Goal: Information Seeking & Learning: Learn about a topic

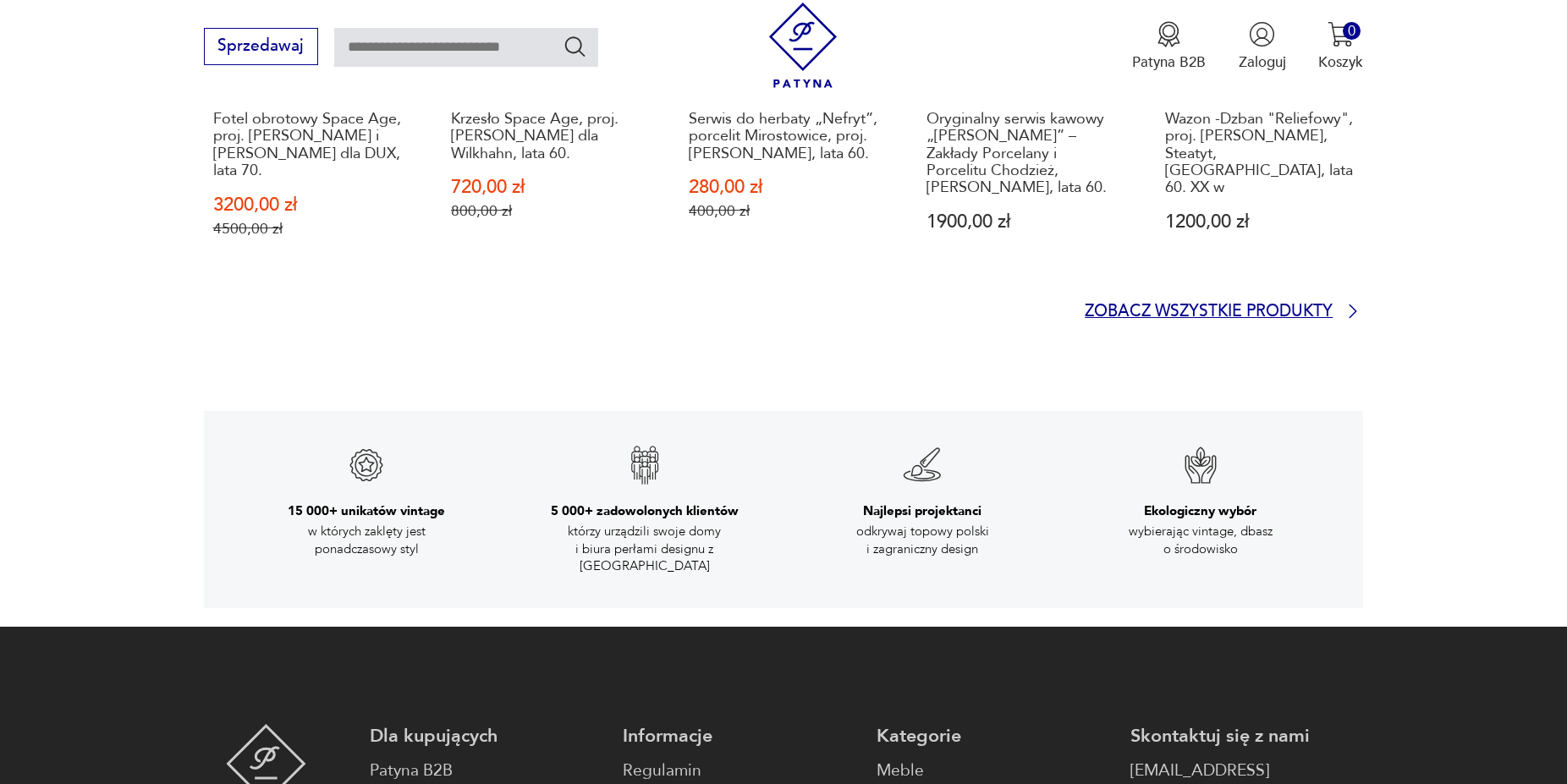
click at [1204, 306] on p "Zobacz wszystkie produkty" at bounding box center [1209, 312] width 248 height 13
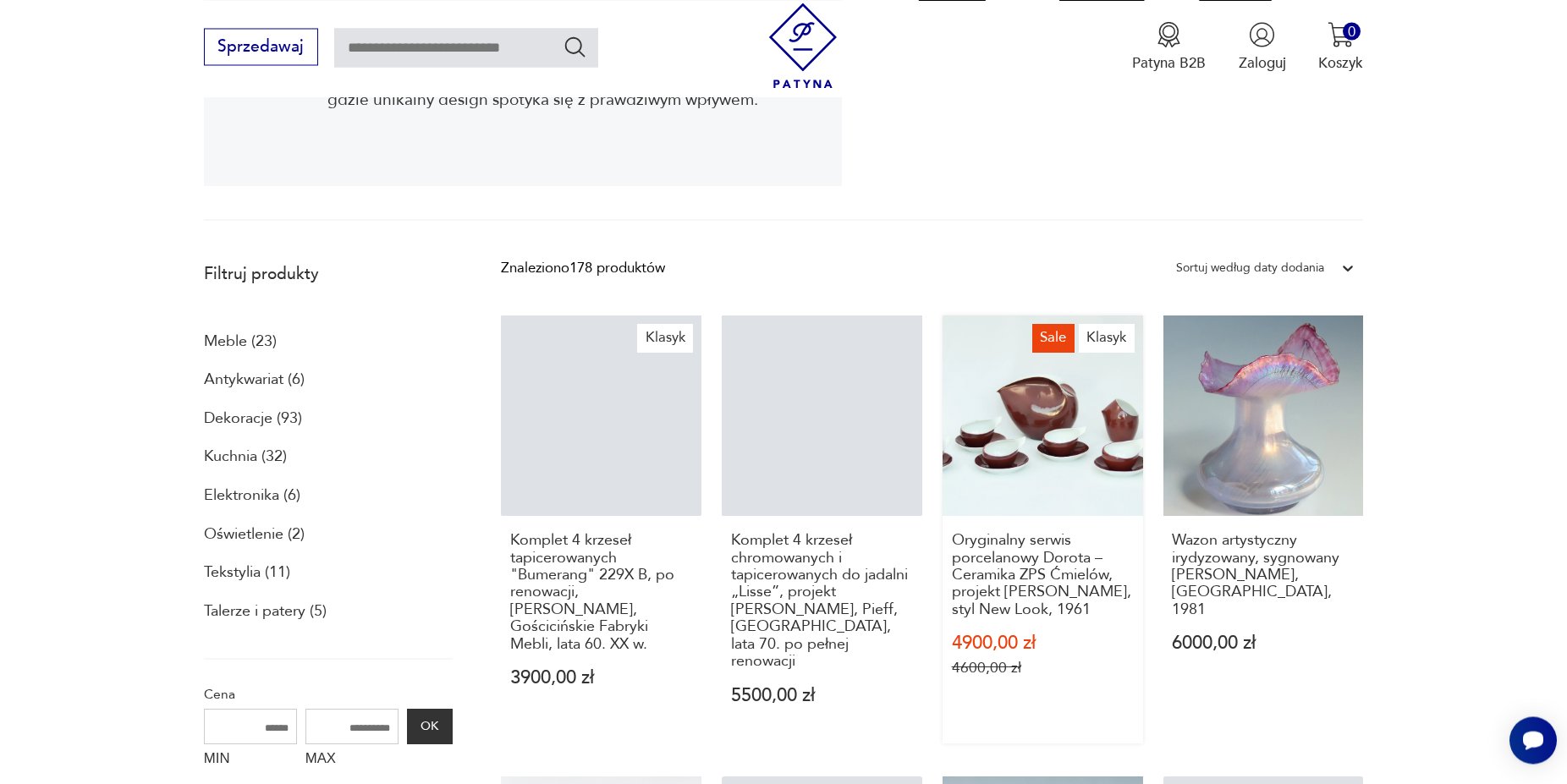
click at [1043, 460] on link "Sale Klasyk Oryginalny serwis porcelanowy Dorota – Ceramika ZPS Ćmielów, projek…" at bounding box center [1042, 529] width 200 height 428
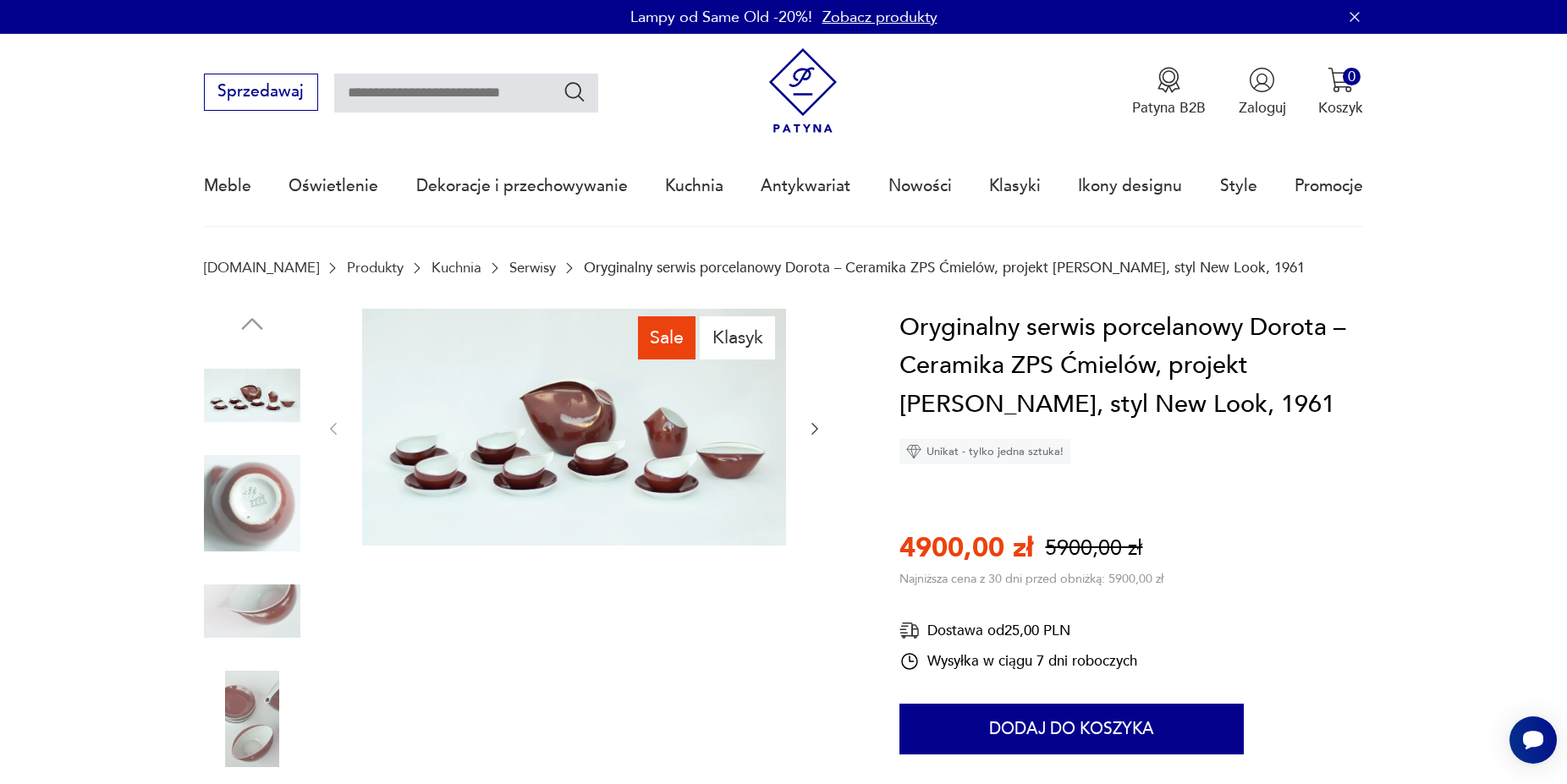
click at [620, 429] on img at bounding box center [574, 427] width 424 height 237
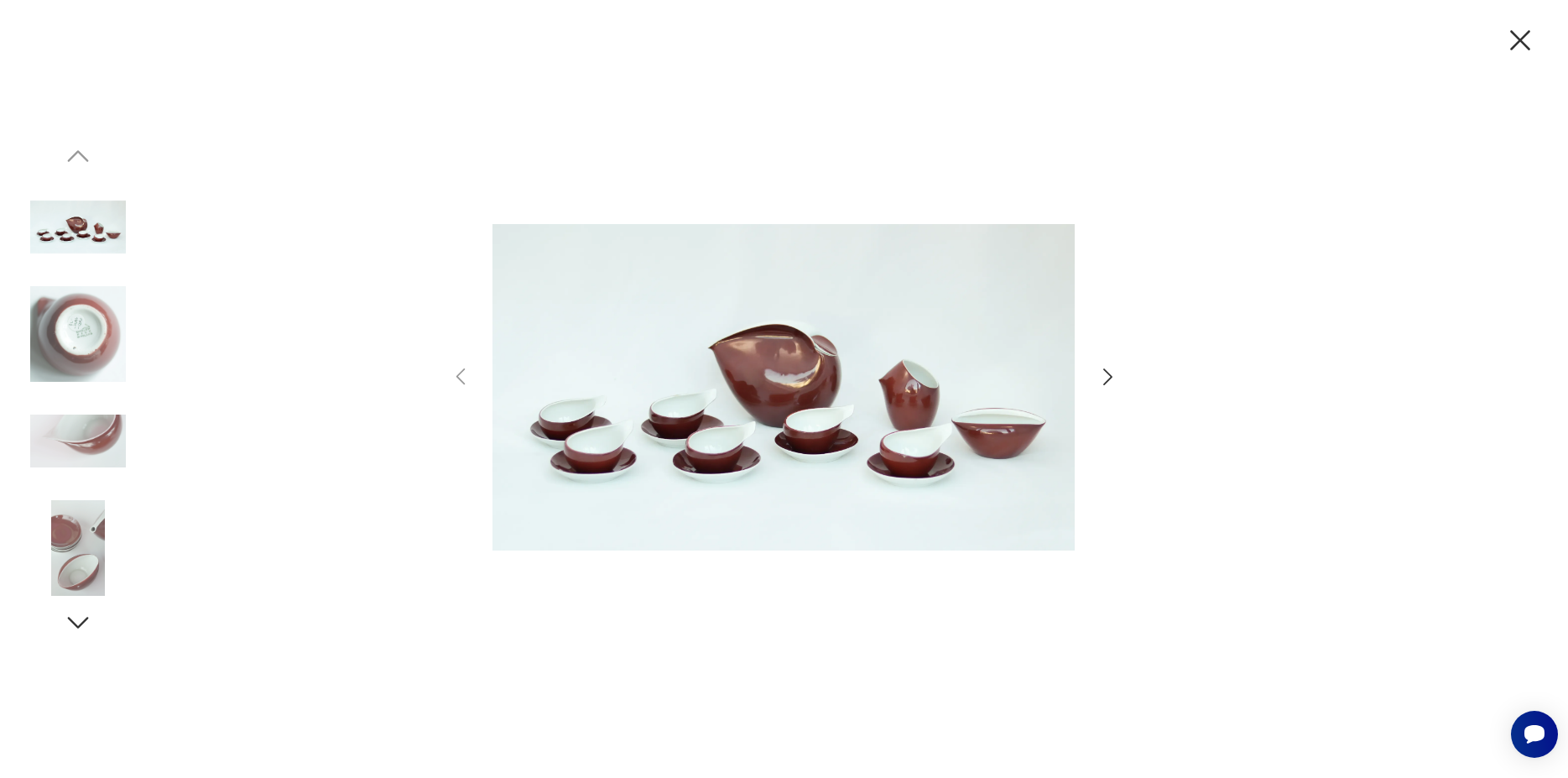
click at [729, 389] on img at bounding box center [783, 388] width 582 height 622
click at [761, 384] on img at bounding box center [783, 388] width 582 height 622
click at [1100, 373] on icon "button" at bounding box center [1108, 377] width 25 height 25
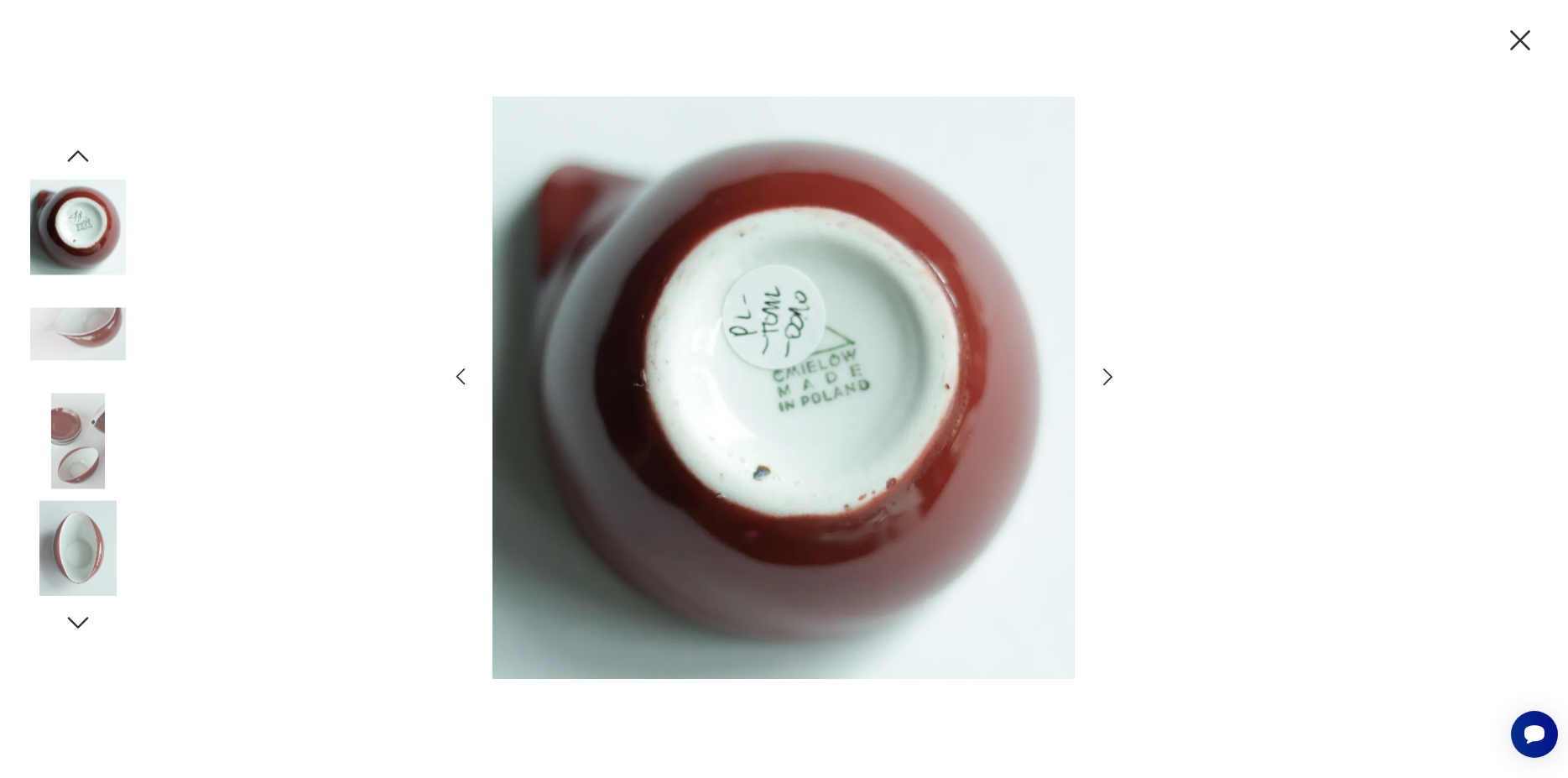
click at [1100, 373] on icon "button" at bounding box center [1108, 377] width 25 height 25
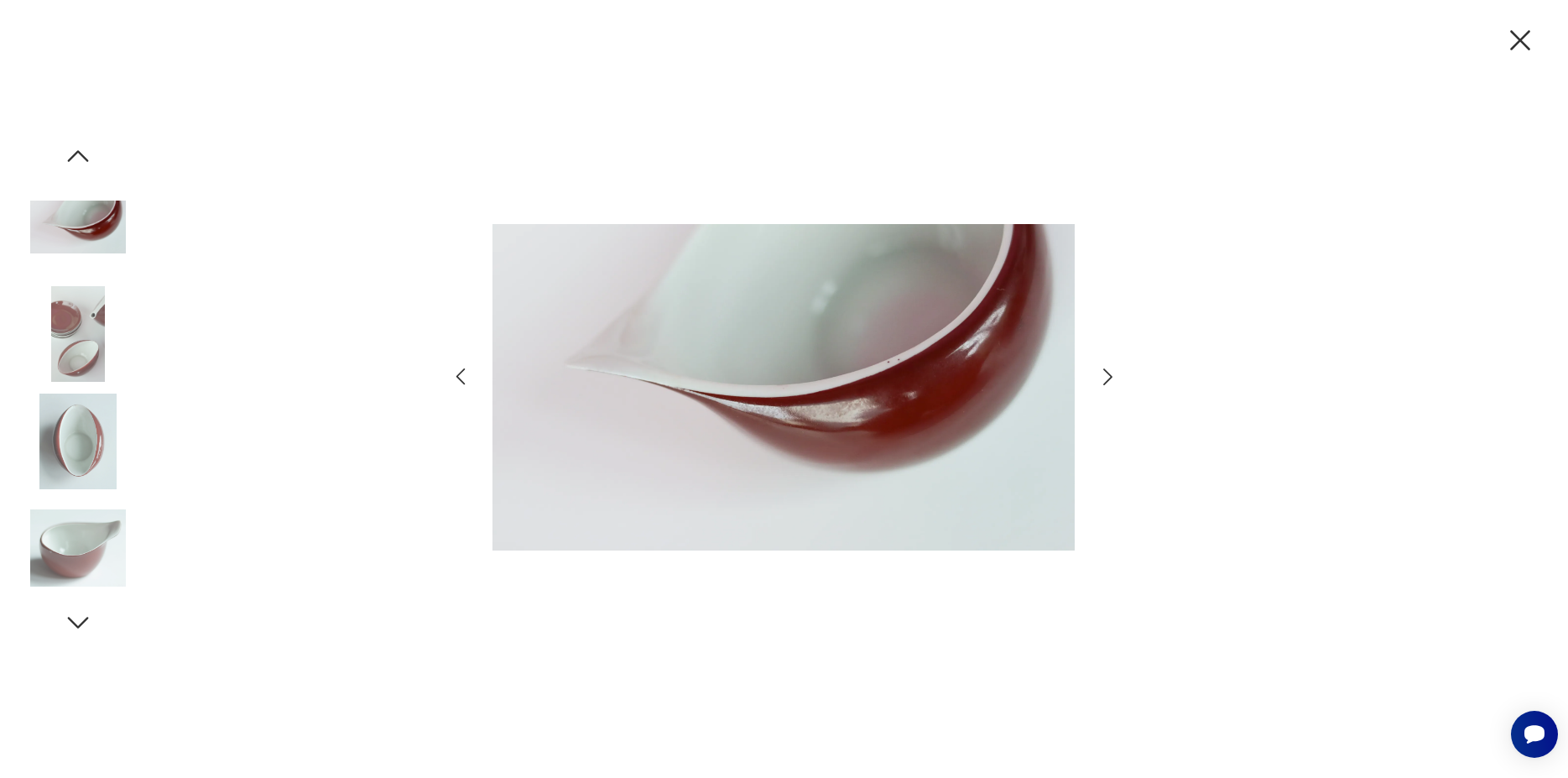
click at [1100, 373] on icon "button" at bounding box center [1108, 377] width 25 height 25
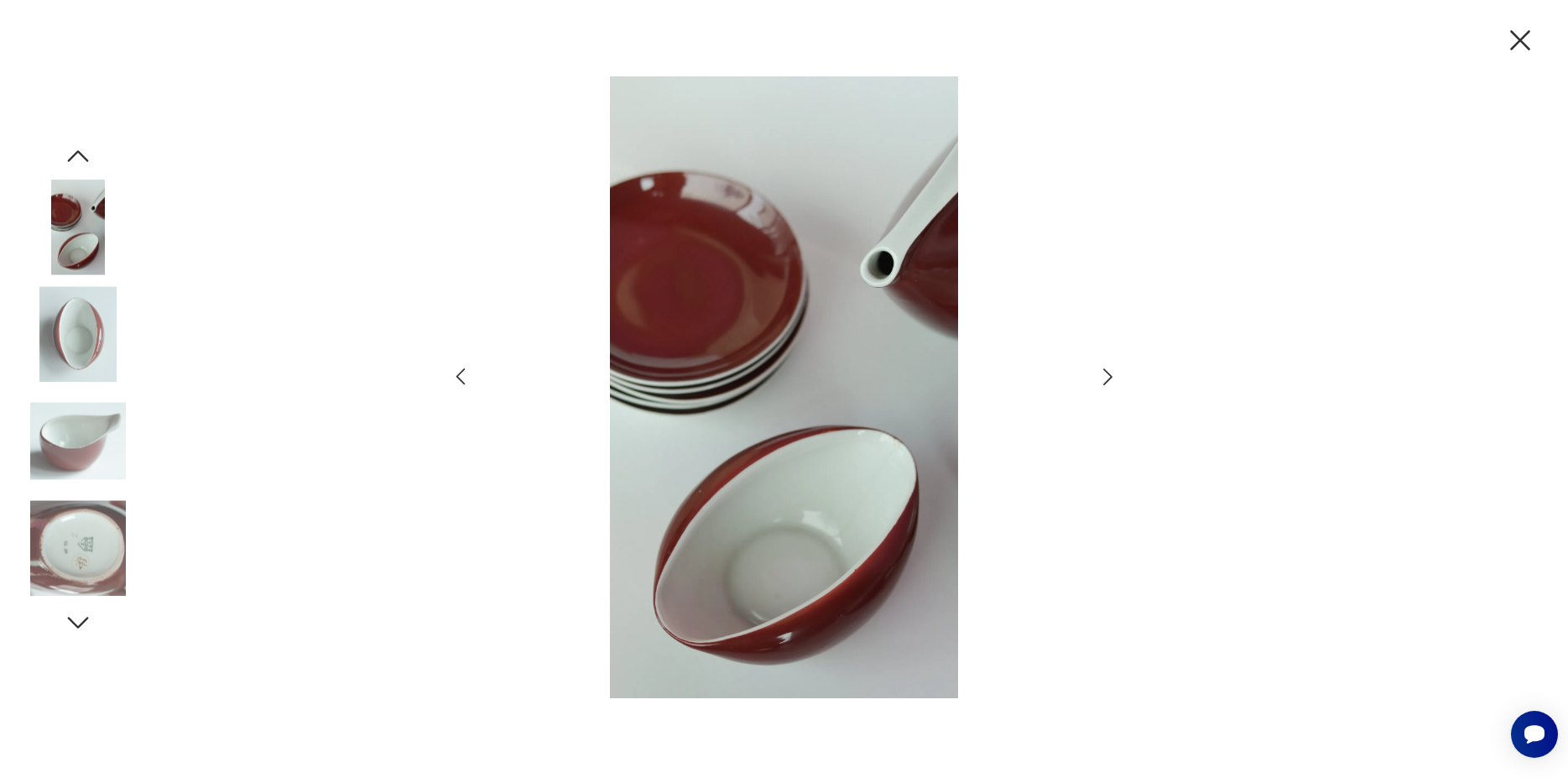
click at [1100, 373] on icon "button" at bounding box center [1108, 377] width 25 height 25
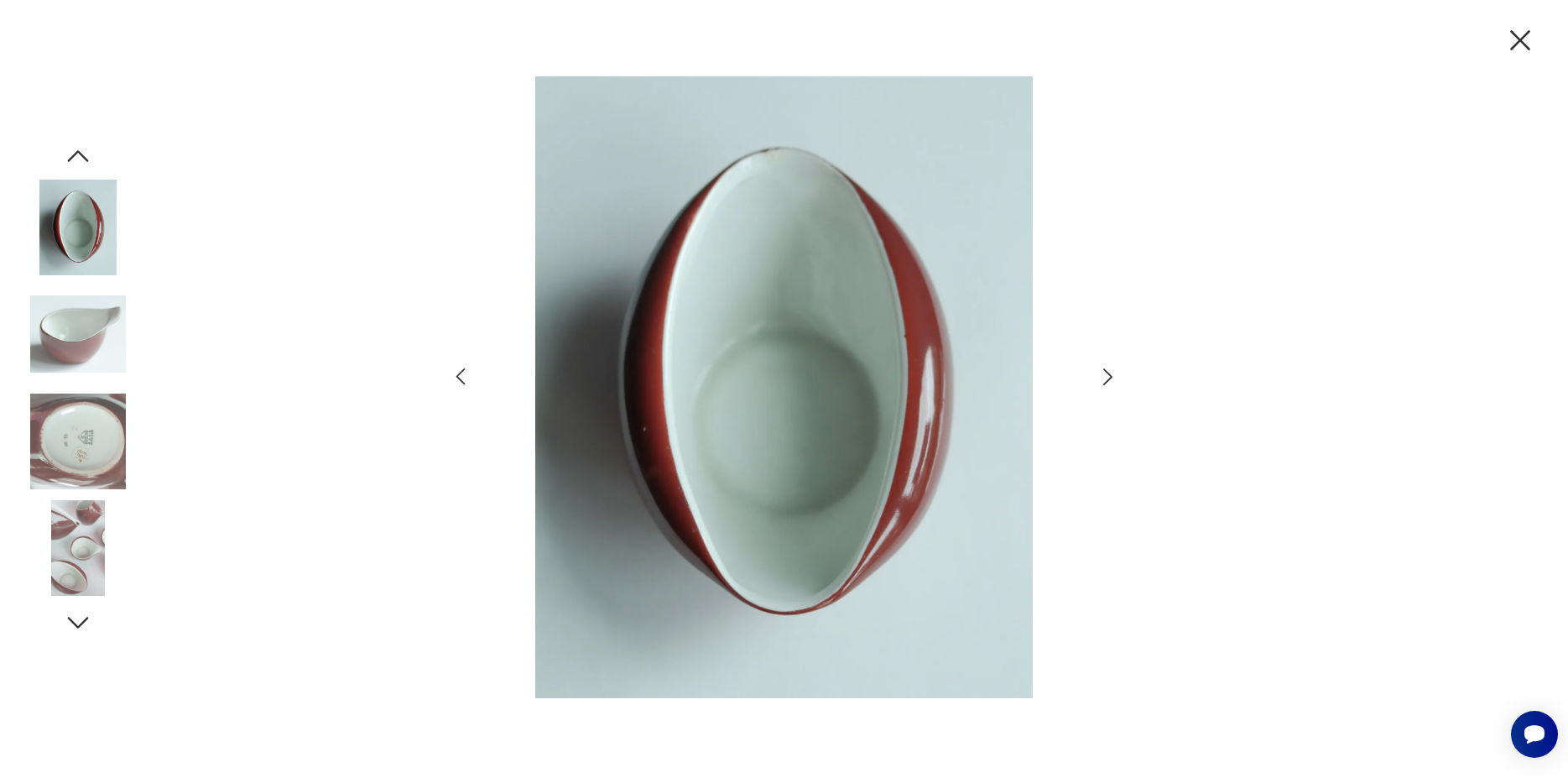
click at [1100, 373] on icon "button" at bounding box center [1108, 377] width 25 height 25
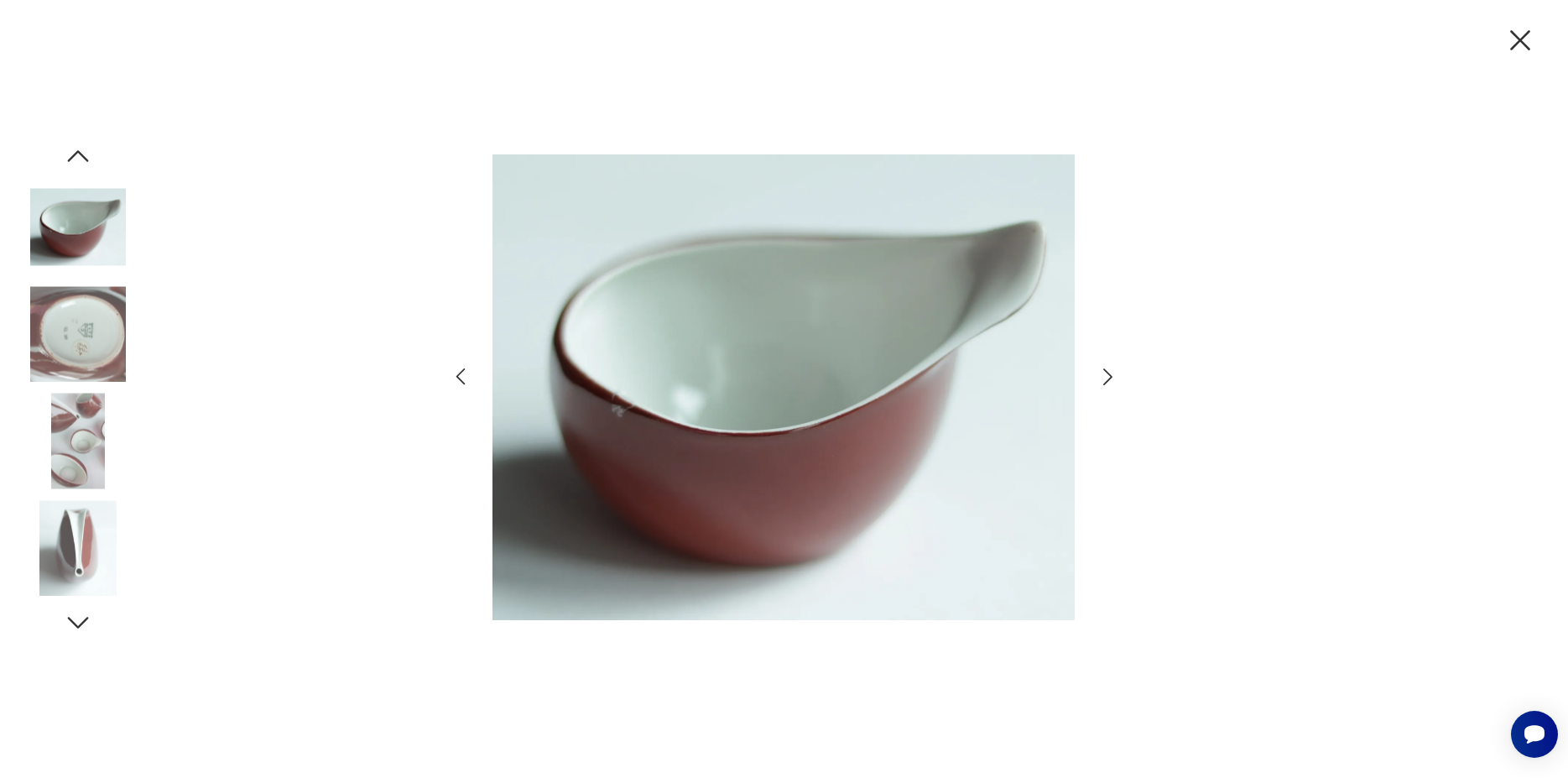
click at [1100, 373] on icon "button" at bounding box center [1108, 377] width 25 height 25
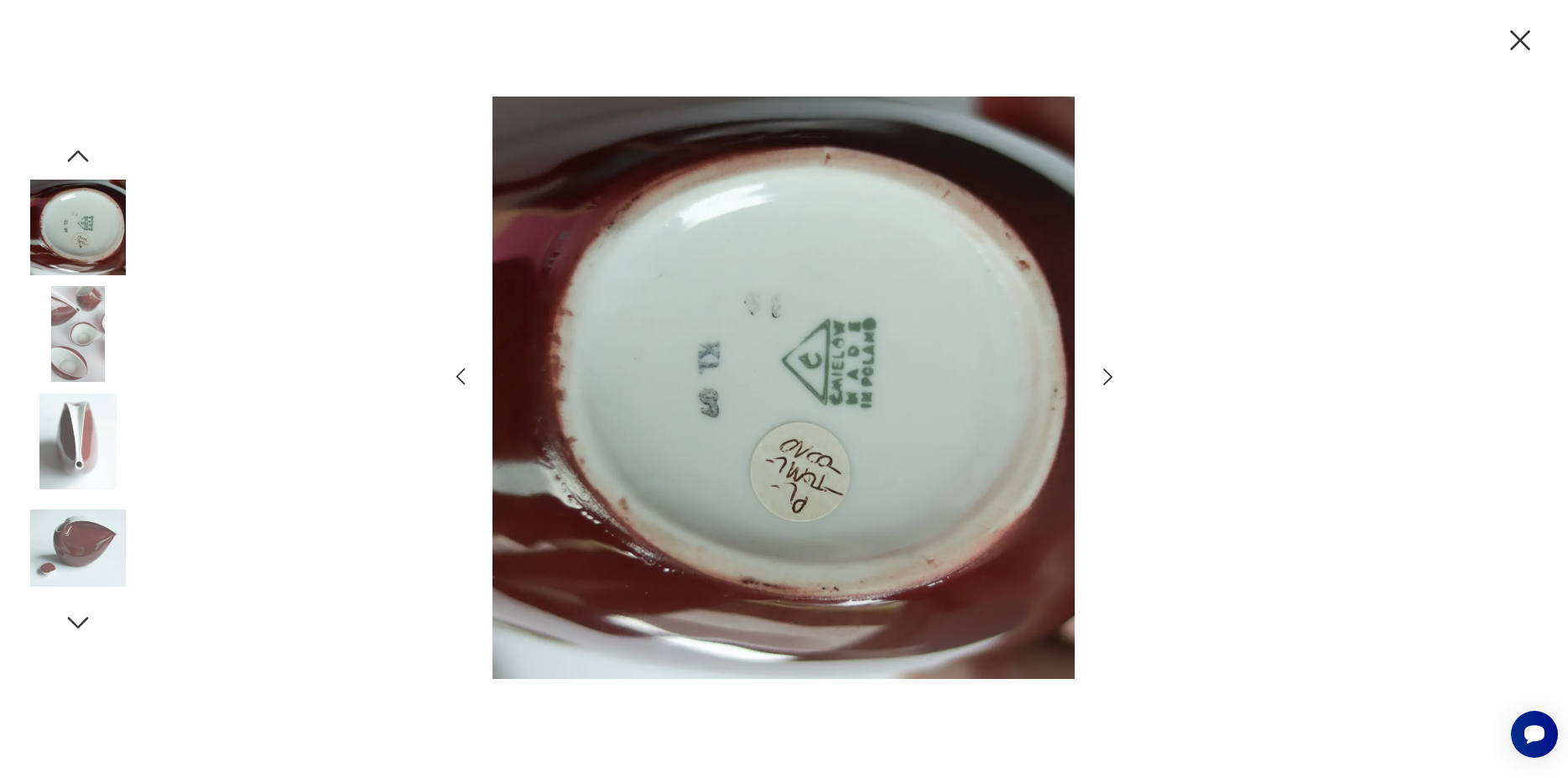
click at [1100, 373] on icon "button" at bounding box center [1108, 377] width 25 height 25
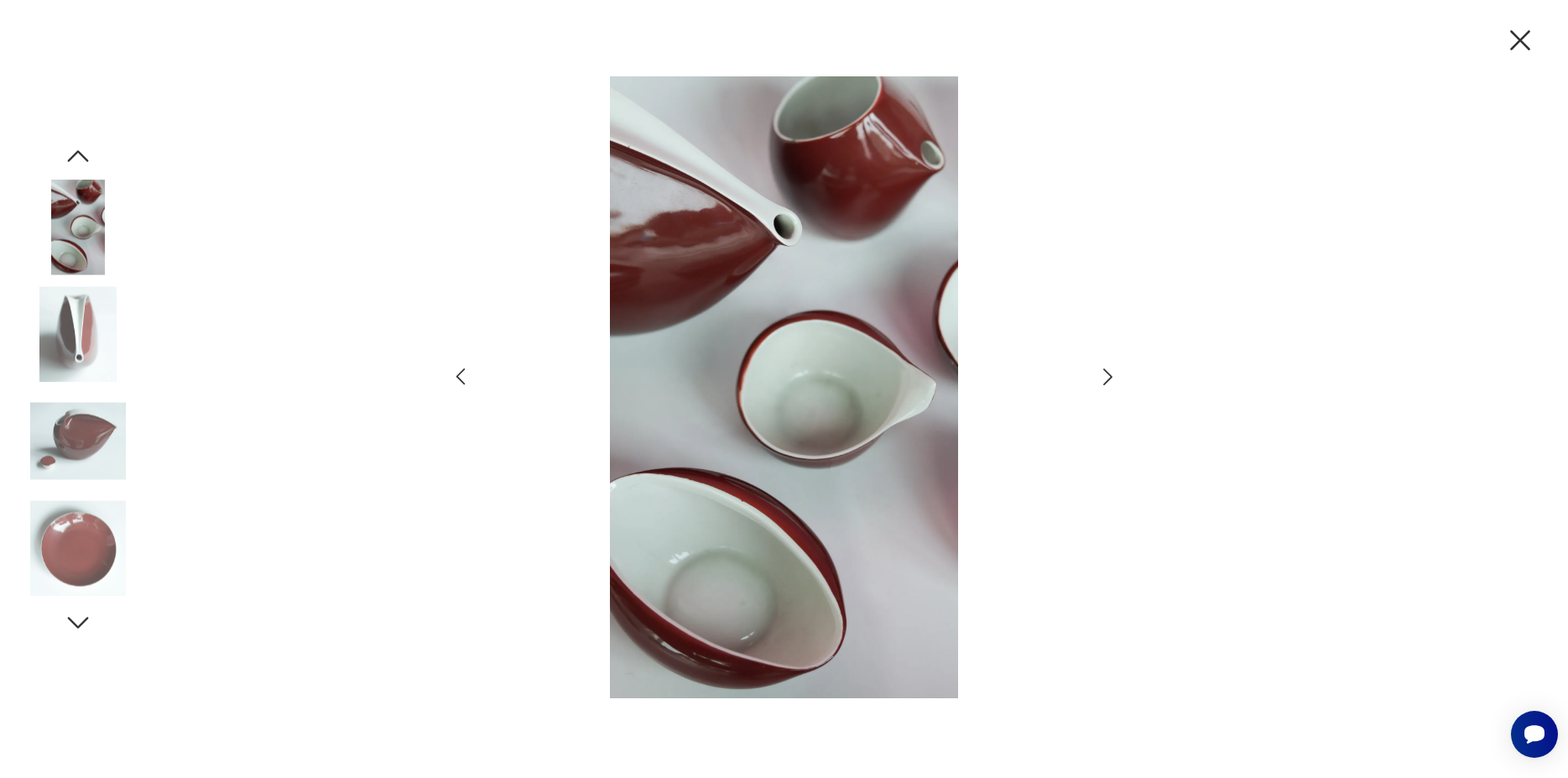
click at [1100, 373] on icon "button" at bounding box center [1108, 377] width 25 height 25
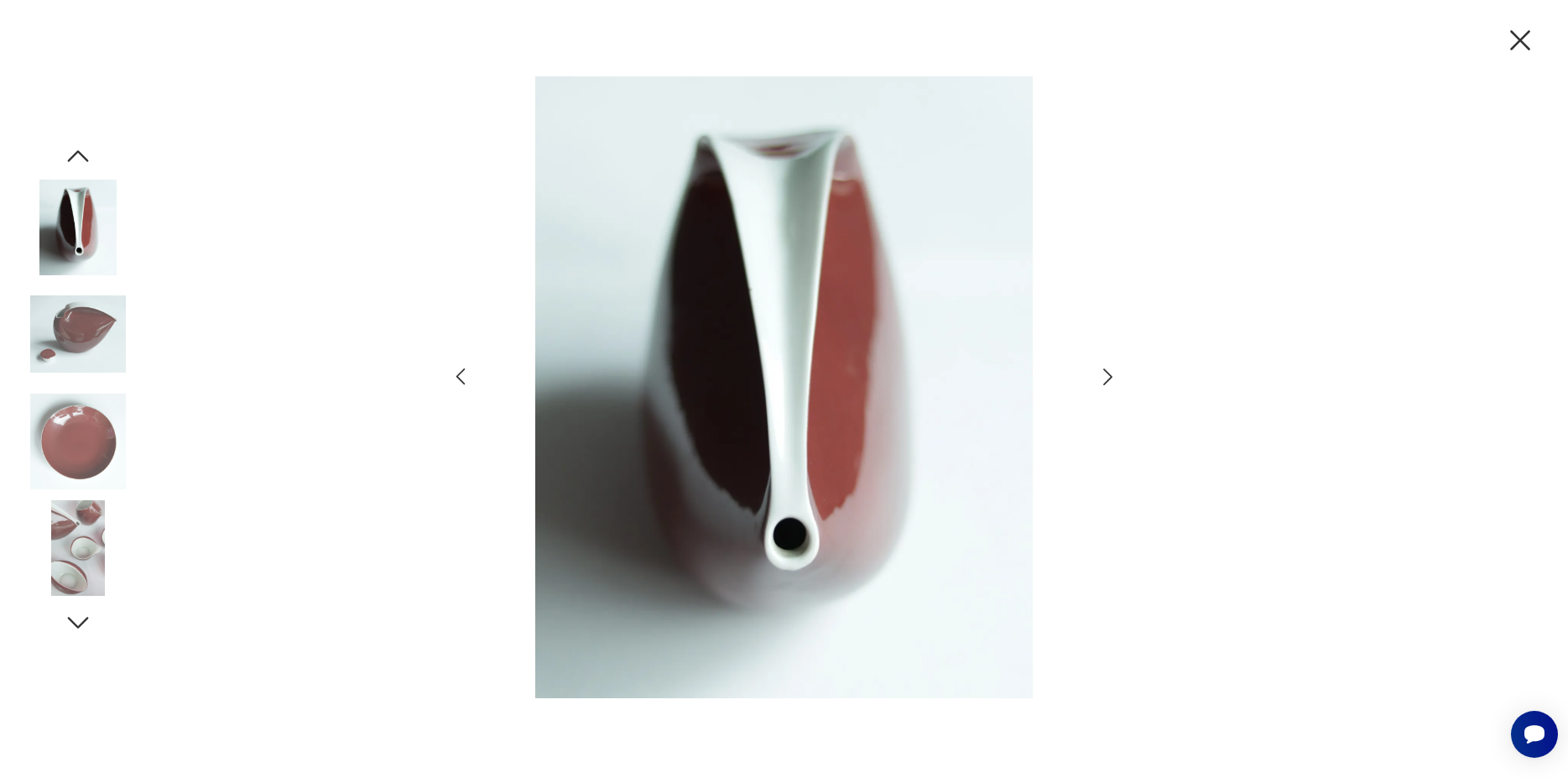
click at [1100, 373] on icon "button" at bounding box center [1108, 377] width 25 height 25
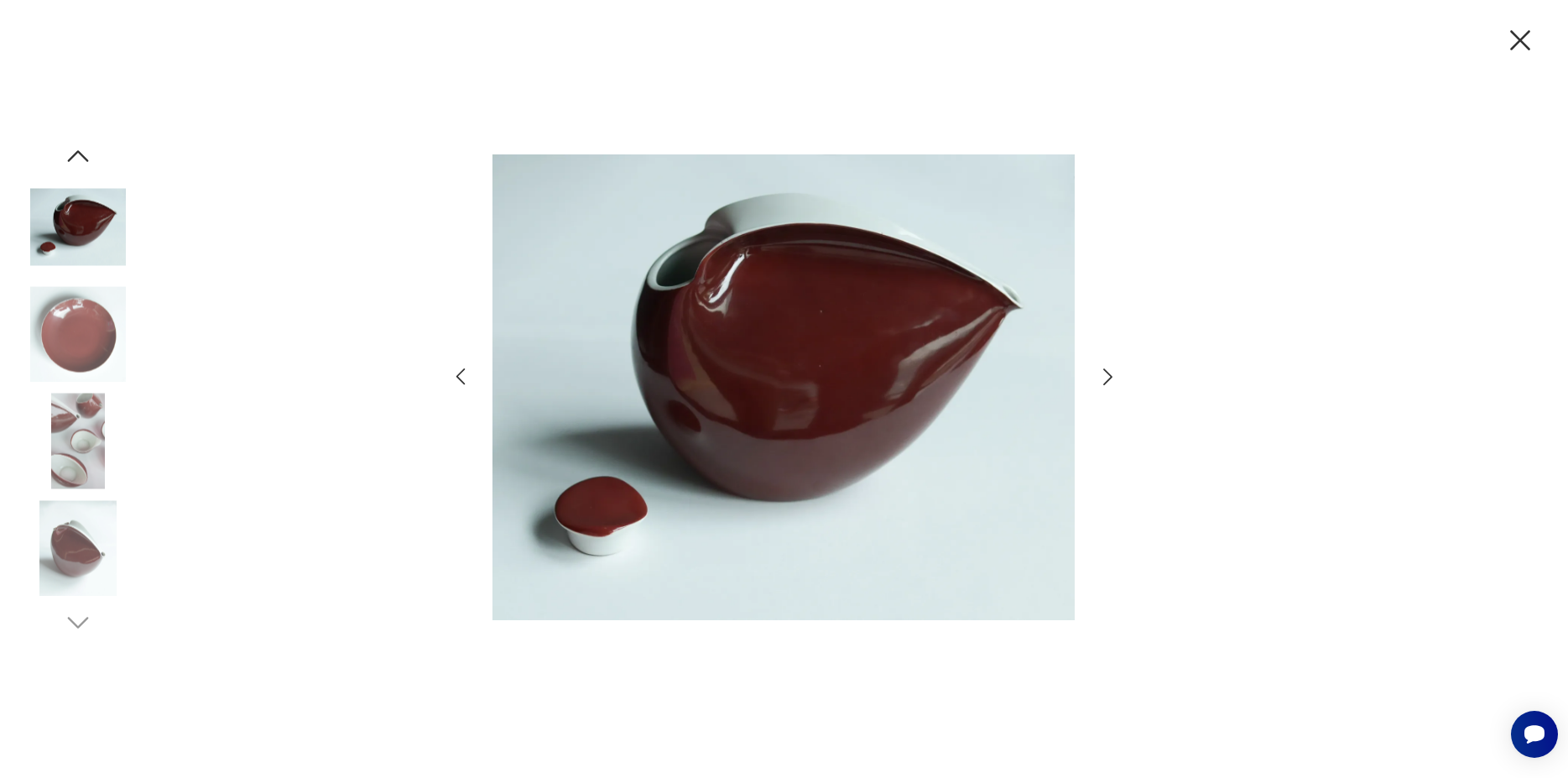
click at [1107, 373] on icon "button" at bounding box center [1107, 376] width 10 height 17
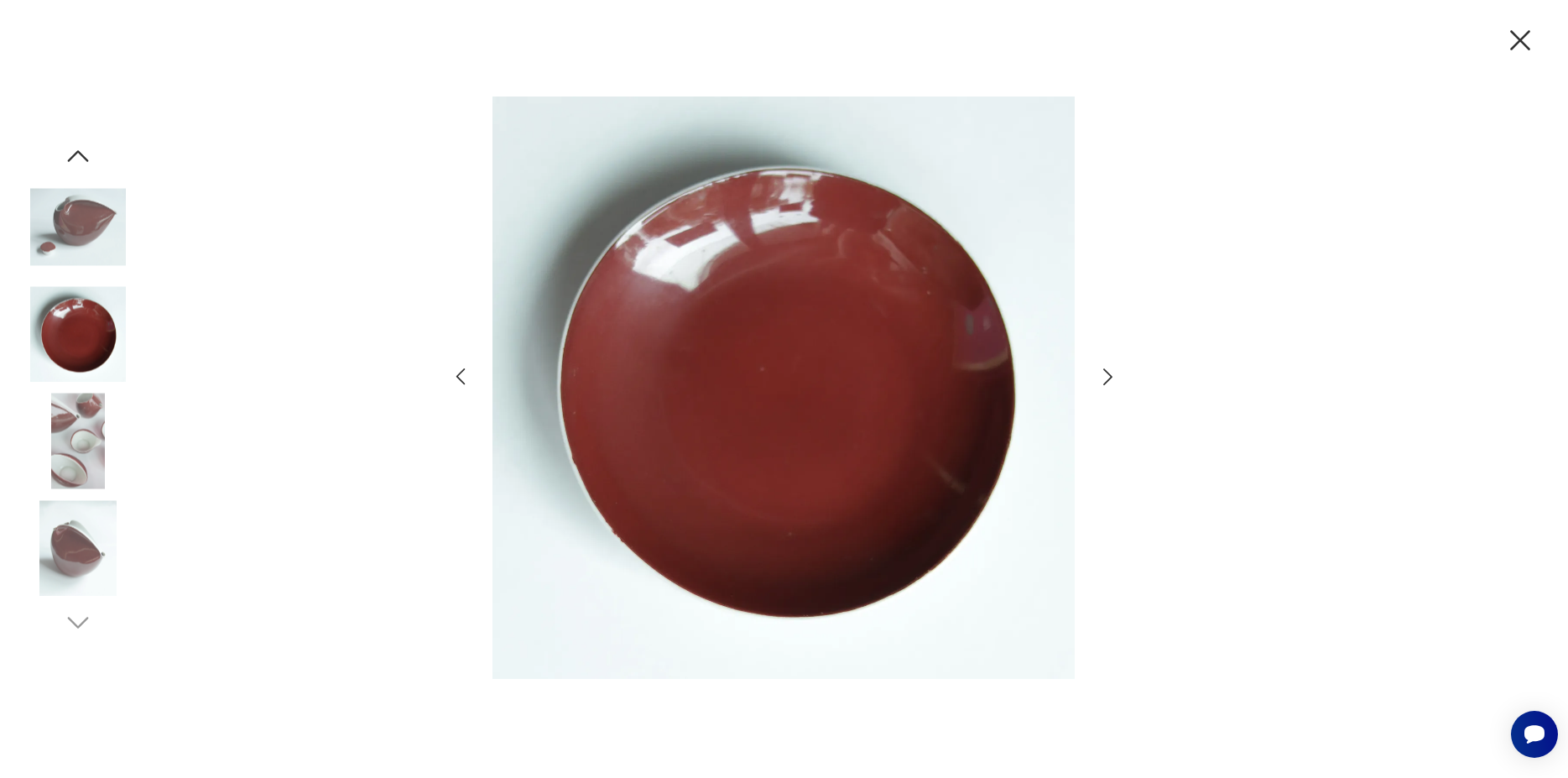
click at [1115, 373] on icon "button" at bounding box center [1108, 377] width 25 height 25
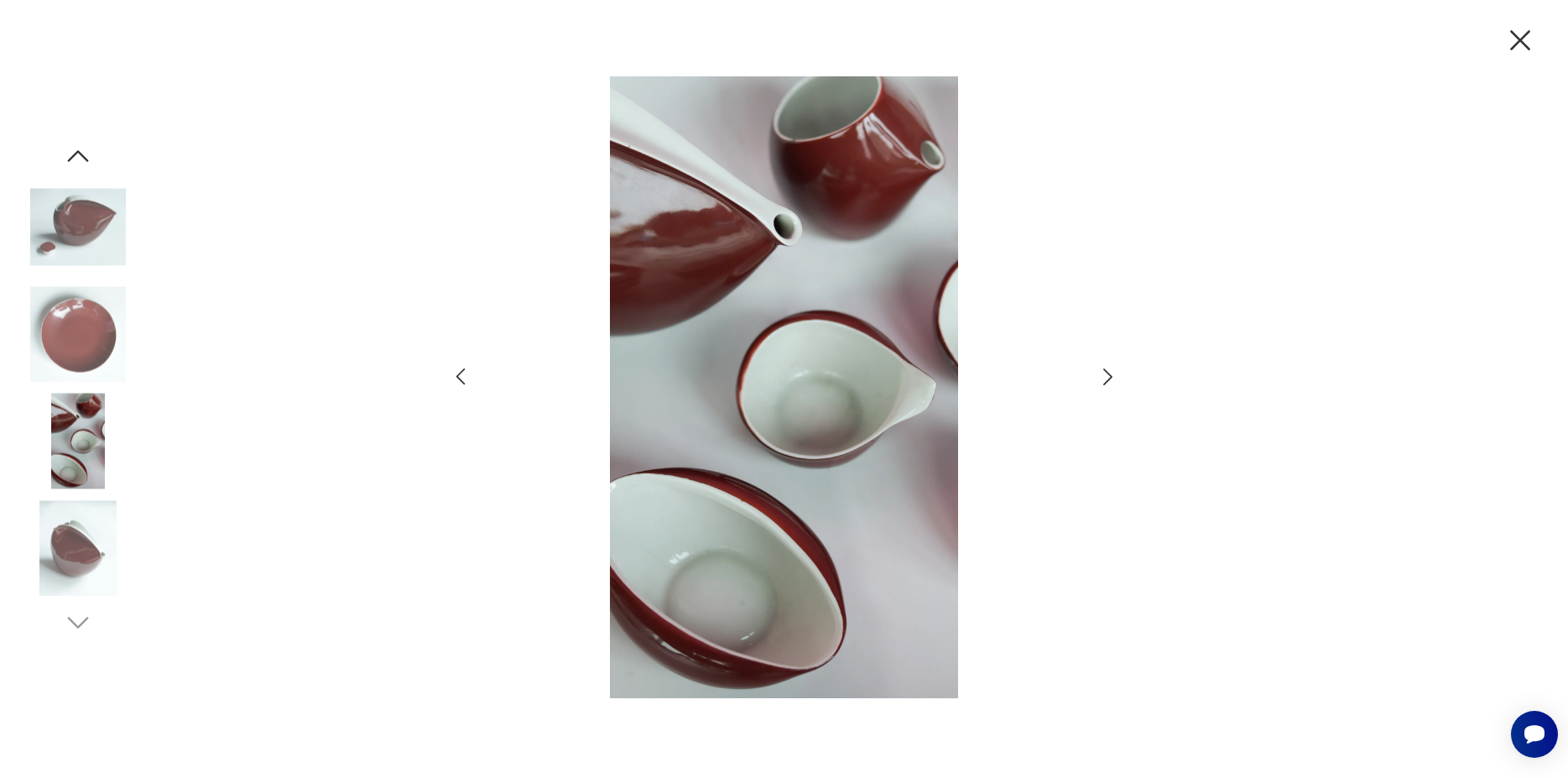
click at [1108, 374] on icon "button" at bounding box center [1107, 376] width 10 height 17
